Goal: Navigation & Orientation: Find specific page/section

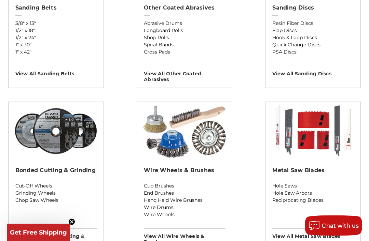
scroll to position [321, 0]
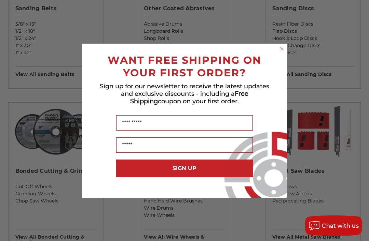
click at [281, 52] on circle "Close dialog" at bounding box center [282, 48] width 6 height 6
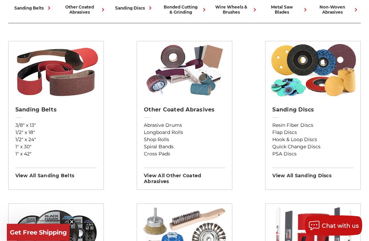
scroll to position [220, 0]
click at [313, 79] on img at bounding box center [313, 70] width 88 height 58
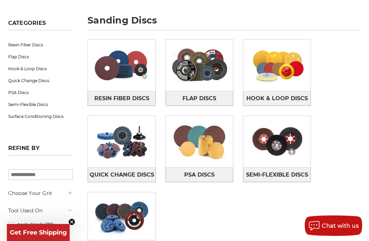
scroll to position [90, 0]
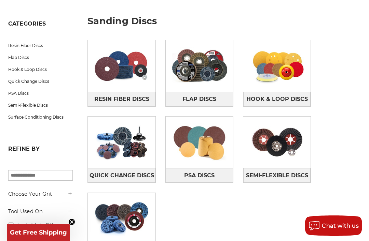
click at [276, 138] on img at bounding box center [276, 142] width 67 height 47
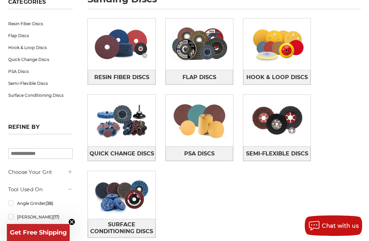
click at [193, 45] on img at bounding box center [199, 43] width 67 height 47
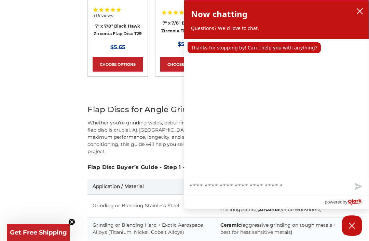
scroll to position [962, 0]
click at [363, 12] on button "close chatbox" at bounding box center [359, 11] width 11 height 10
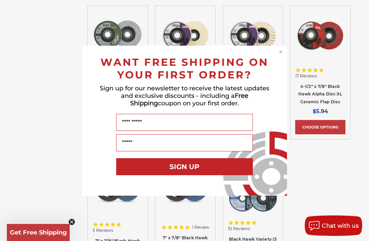
scroll to position [745, 0]
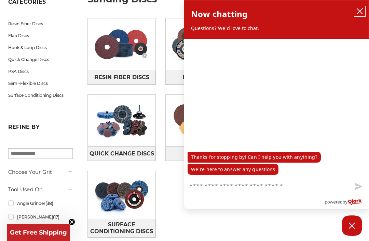
click at [357, 8] on button "close chatbox" at bounding box center [359, 11] width 11 height 10
